Goal: Information Seeking & Learning: Learn about a topic

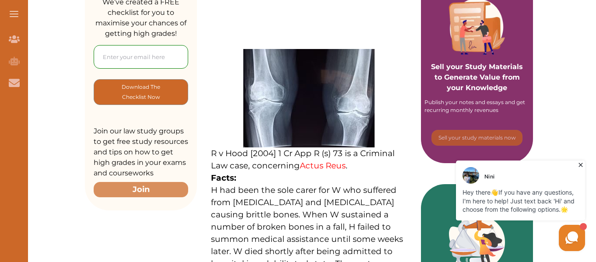
scroll to position [184, 0]
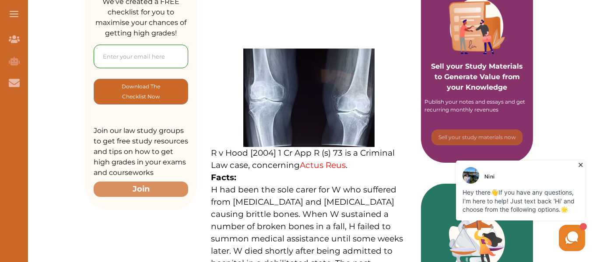
drag, startPoint x: 210, startPoint y: 152, endPoint x: 223, endPoint y: 167, distance: 19.9
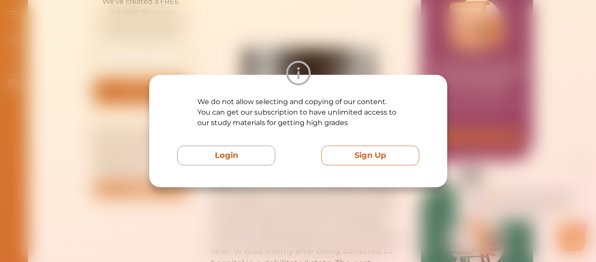
click at [384, 160] on button "Sign Up" at bounding box center [370, 156] width 98 height 20
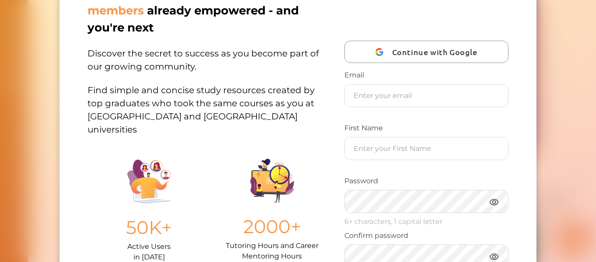
scroll to position [44, 0]
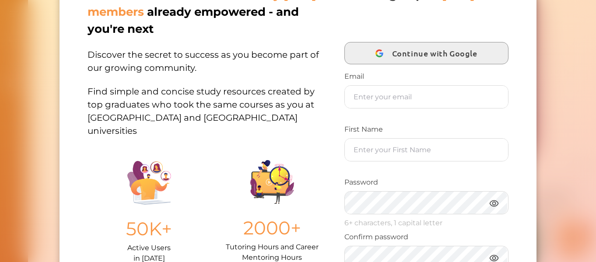
click at [457, 47] on span "Continue with Google" at bounding box center [437, 53] width 90 height 21
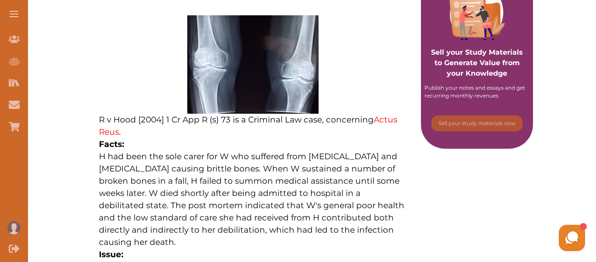
scroll to position [188, 0]
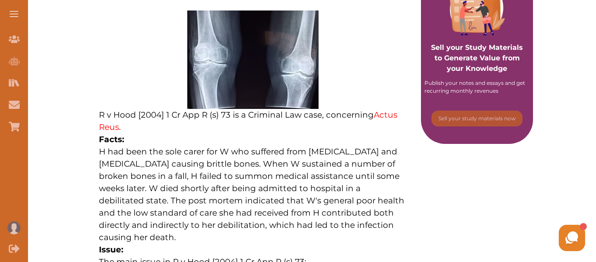
click at [98, 114] on div "R v Hood [2004] 1 Cr App R (s) 73 is a Criminal Law case, concerning Actus Reus…" at bounding box center [253, 196] width 336 height 452
drag, startPoint x: 98, startPoint y: 112, endPoint x: 114, endPoint y: 132, distance: 25.2
click at [114, 132] on div "R v Hood [2004] 1 Cr App R (s) 73 is a Criminal Law case, concerning Actus Reus…" at bounding box center [253, 196] width 336 height 452
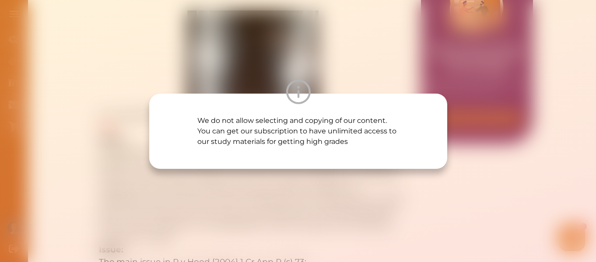
click at [382, 206] on div "We do not allow selecting and copying of our content. You can get our subscript…" at bounding box center [298, 131] width 596 height 262
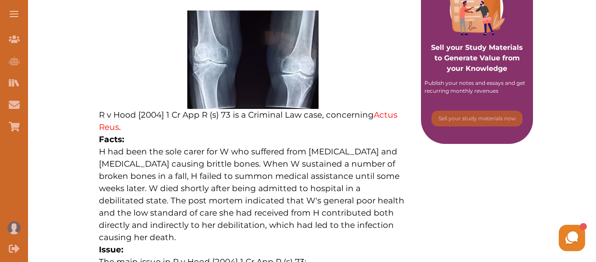
drag, startPoint x: 99, startPoint y: 112, endPoint x: 134, endPoint y: 163, distance: 62.0
click at [134, 163] on p "R v Hood [2004] 1 Cr App R (s) 73 is a Criminal Law case, concerning Actus Reus…" at bounding box center [253, 216] width 308 height 412
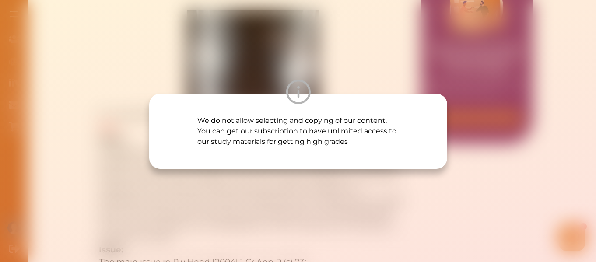
click at [292, 193] on div "We do not allow selecting and copying of our content. You can get our subscript…" at bounding box center [298, 131] width 596 height 262
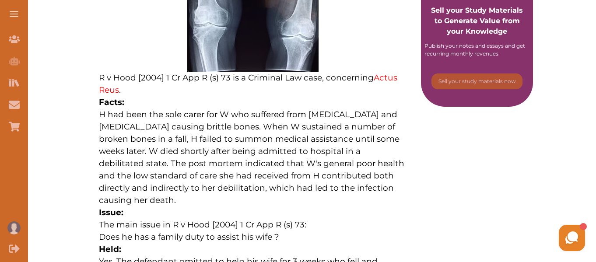
scroll to position [186, 0]
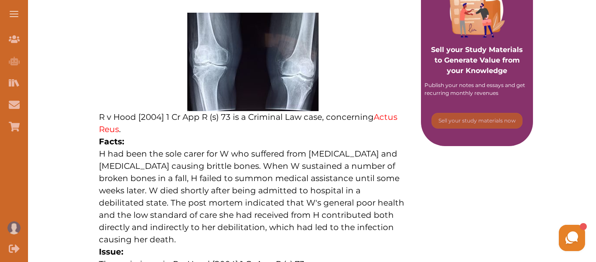
click at [120, 117] on span "R v Hood [2004] 1 Cr App R (s) 73 is a Criminal Law case, concerning Actus Reus…" at bounding box center [248, 123] width 298 height 22
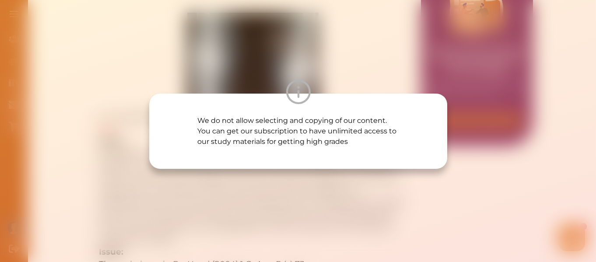
click at [220, 192] on div "We do not allow selecting and copying of our content. You can get our subscript…" at bounding box center [298, 131] width 596 height 262
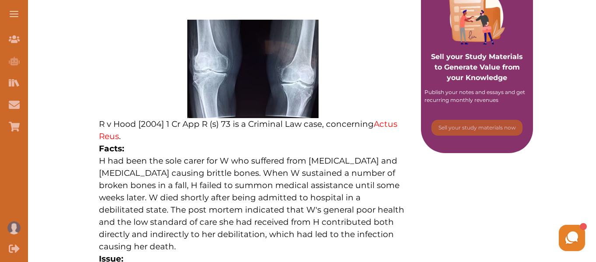
scroll to position [205, 0]
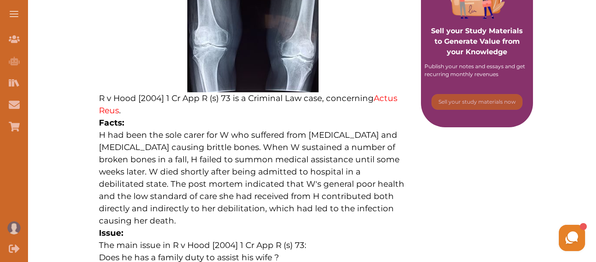
click at [453, 201] on div "Sell your Study Materials to Generate Value from your Knowledge Publish your no…" at bounding box center [477, 169] width 112 height 472
